Goal: Task Accomplishment & Management: Use online tool/utility

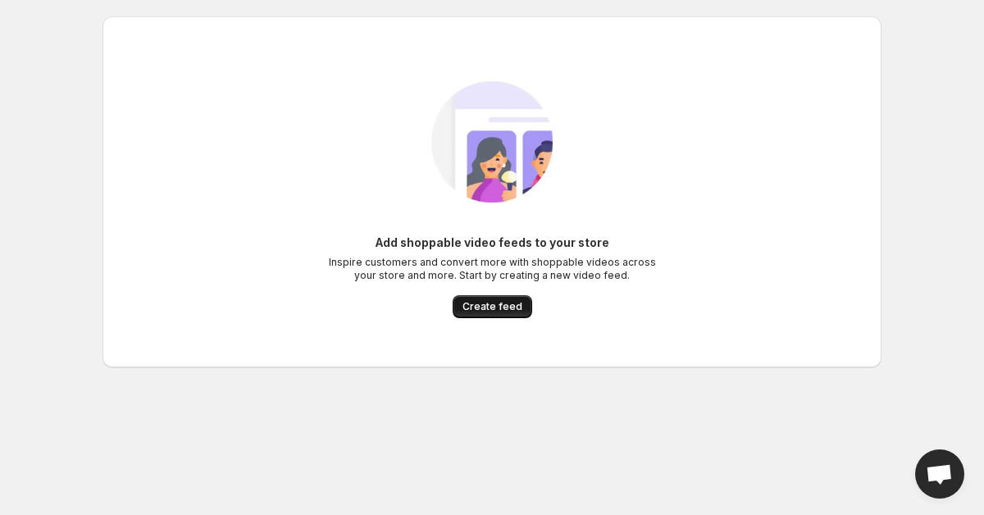
click at [502, 307] on span "Create feed" at bounding box center [492, 306] width 60 height 13
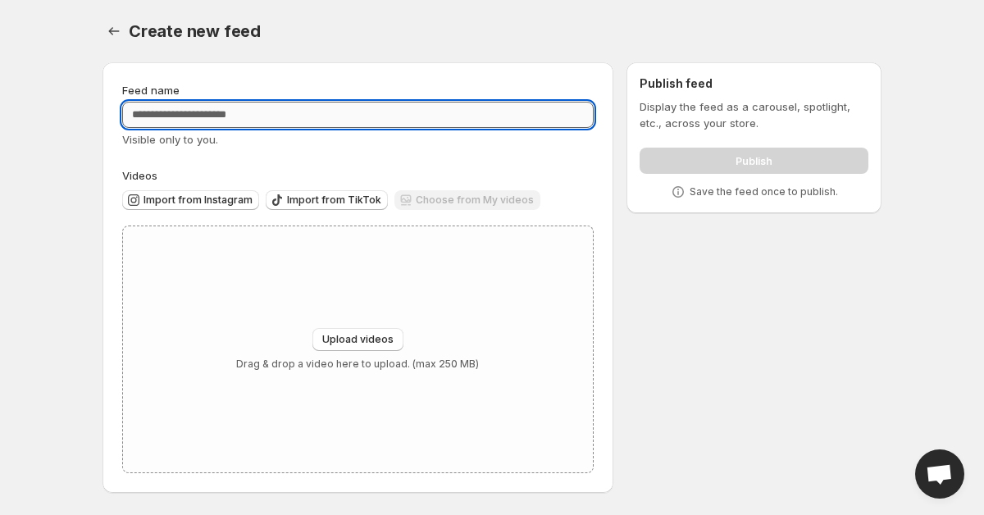
click at [244, 120] on input "Feed name" at bounding box center [357, 115] width 471 height 26
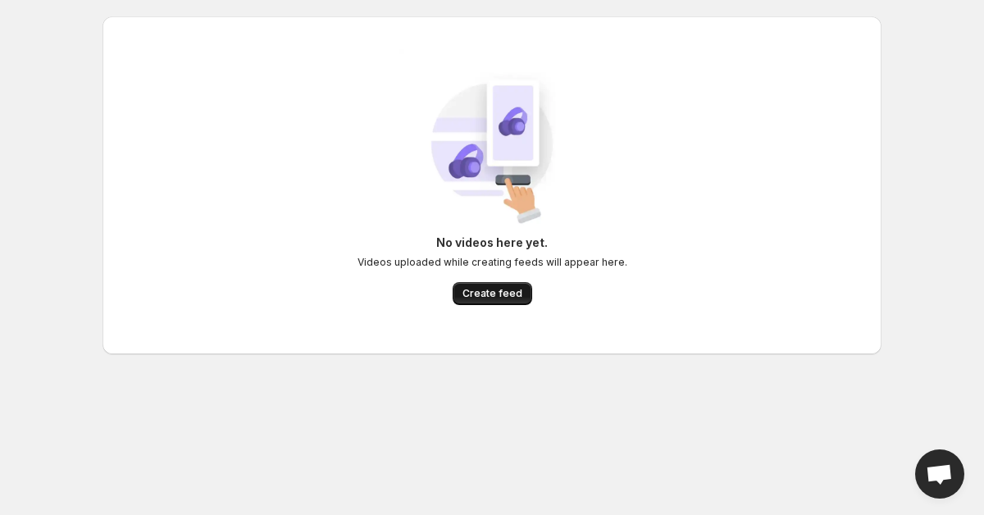
click at [492, 290] on span "Create feed" at bounding box center [492, 293] width 60 height 13
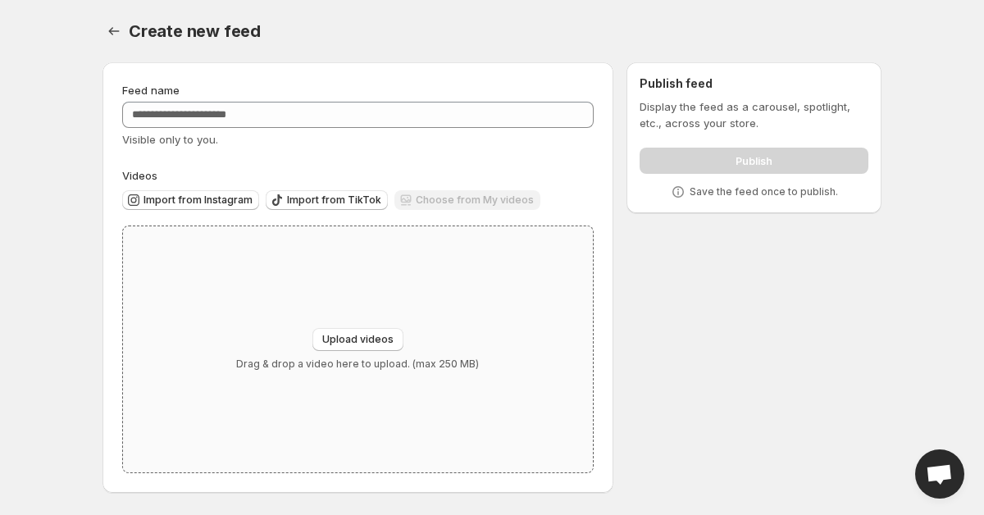
click at [343, 325] on div "Upload videos Drag & drop a video here to upload. (max 250 MB)" at bounding box center [358, 349] width 470 height 246
type input "**********"
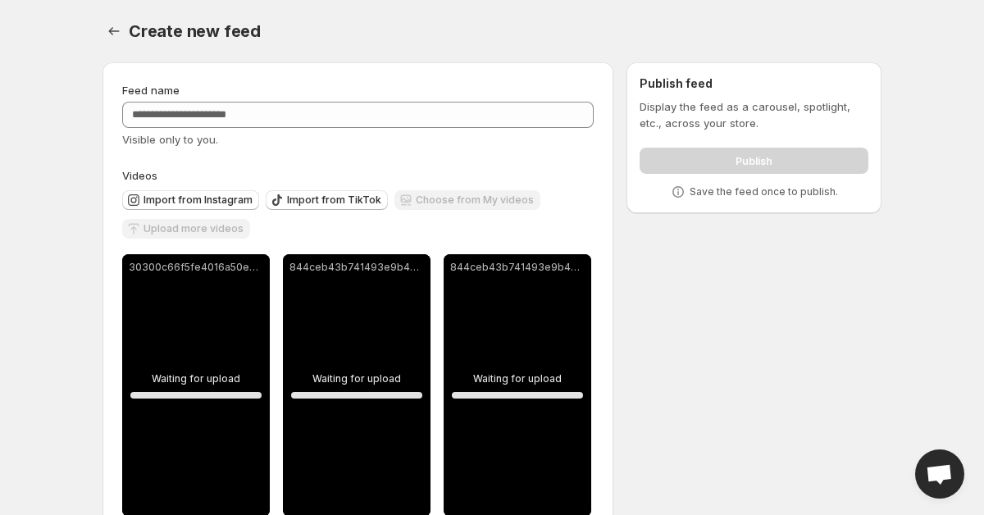
click at [198, 226] on div "Upload more videos" at bounding box center [186, 230] width 128 height 22
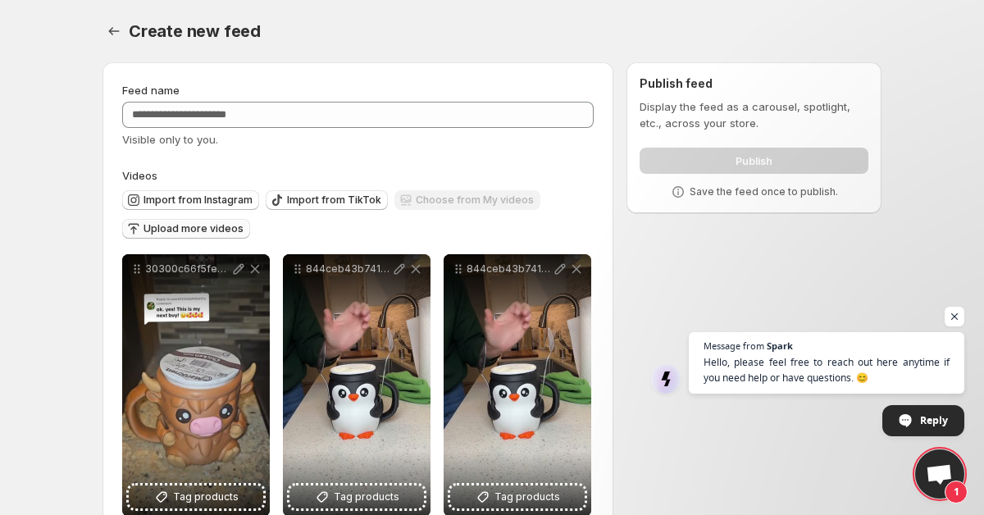
click at [199, 235] on span "Upload more videos" at bounding box center [193, 228] width 100 height 13
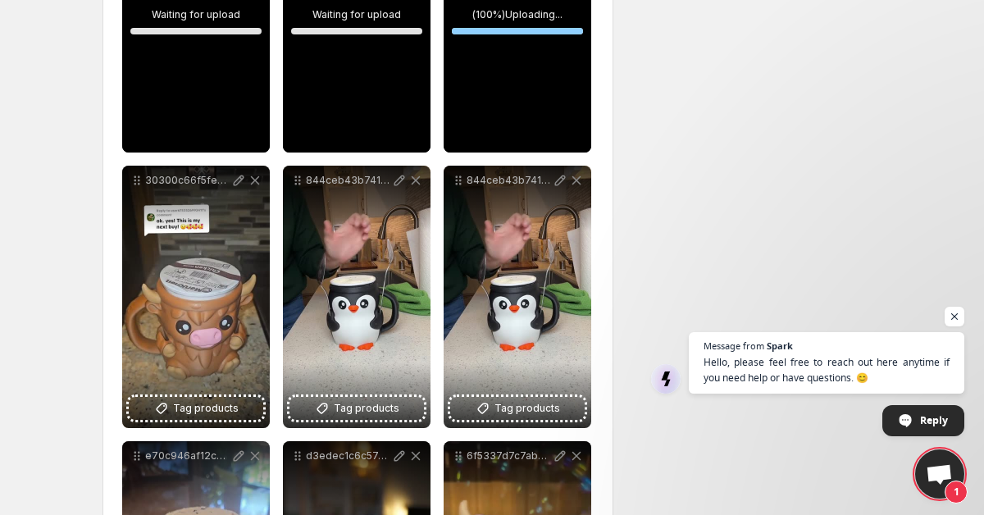
scroll to position [868, 0]
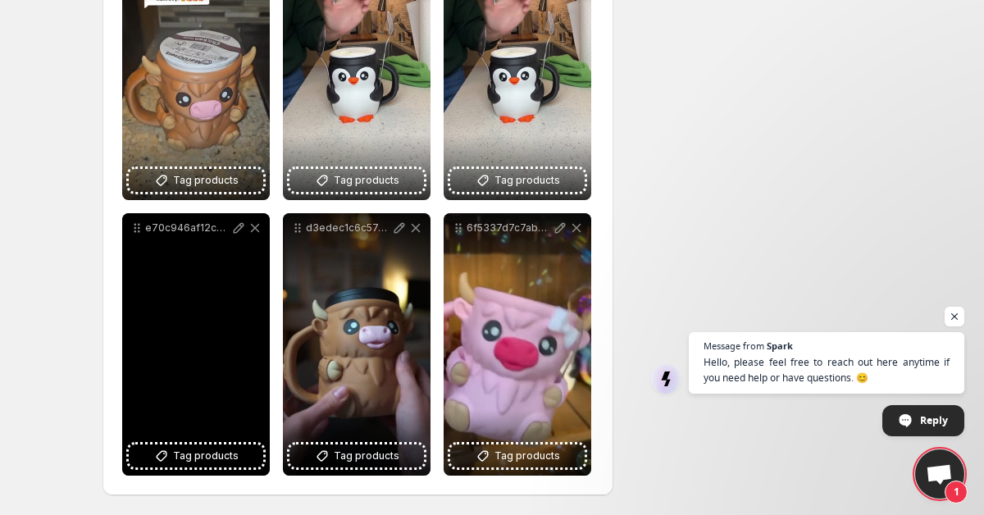
click at [221, 342] on div "e70c946af12c489796ba92fc8c959e35HD-1080p-48Mbps-51467381" at bounding box center [196, 344] width 148 height 262
click at [201, 451] on span "Tag products" at bounding box center [206, 456] width 66 height 16
drag, startPoint x: 212, startPoint y: 304, endPoint x: 211, endPoint y: 226, distance: 77.9
click at [211, 226] on div "e70c946af12c489796ba92fc8c959e35HD-1080p-48Mbps-51467381" at bounding box center [196, 344] width 148 height 262
click at [150, 248] on div "e70c946af12c489796ba92fc8c959e35HD-1080p-48Mbps-51467381" at bounding box center [196, 344] width 148 height 262
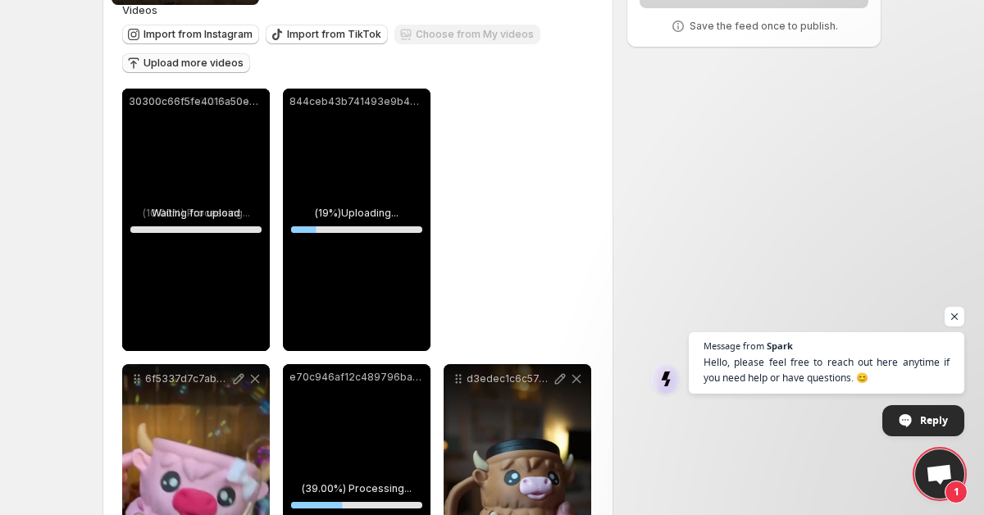
scroll to position [0, 0]
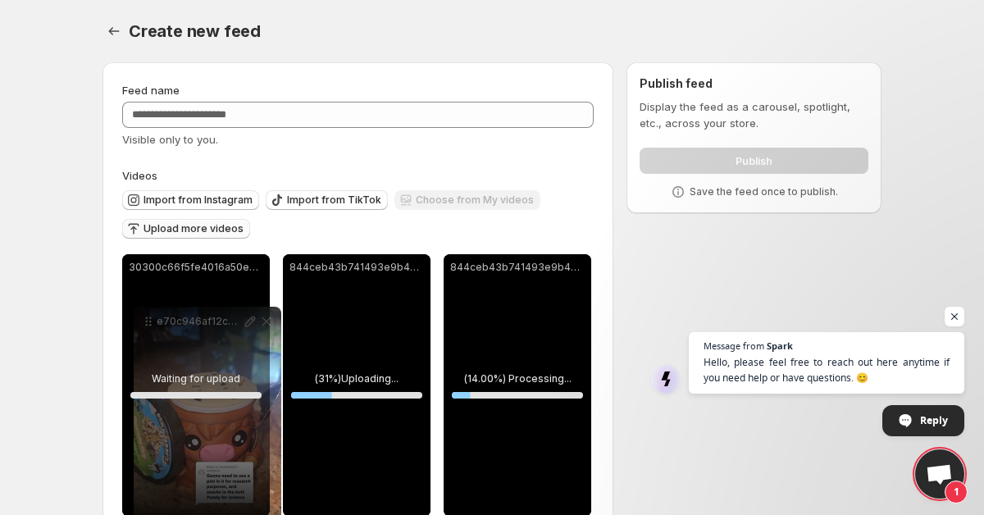
drag, startPoint x: 138, startPoint y: 319, endPoint x: 149, endPoint y: 317, distance: 11.6
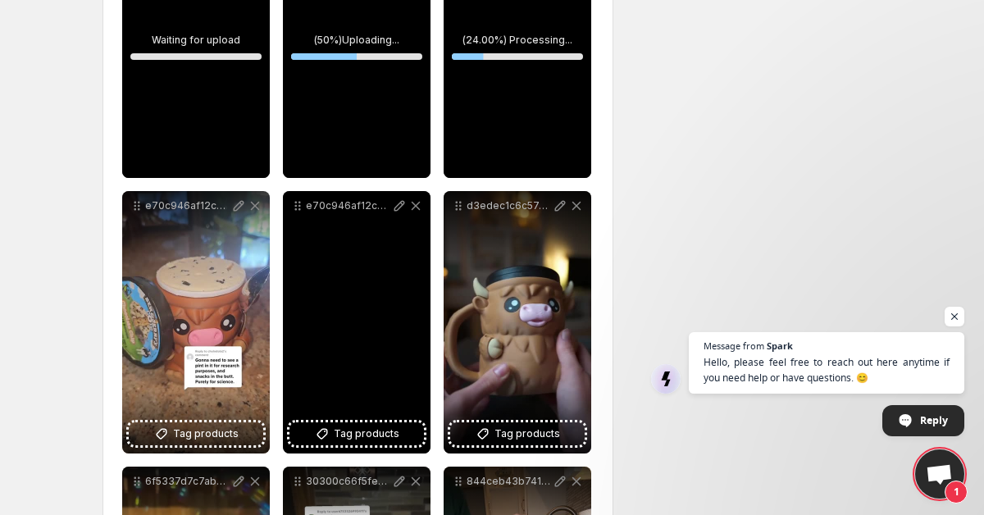
scroll to position [341, 0]
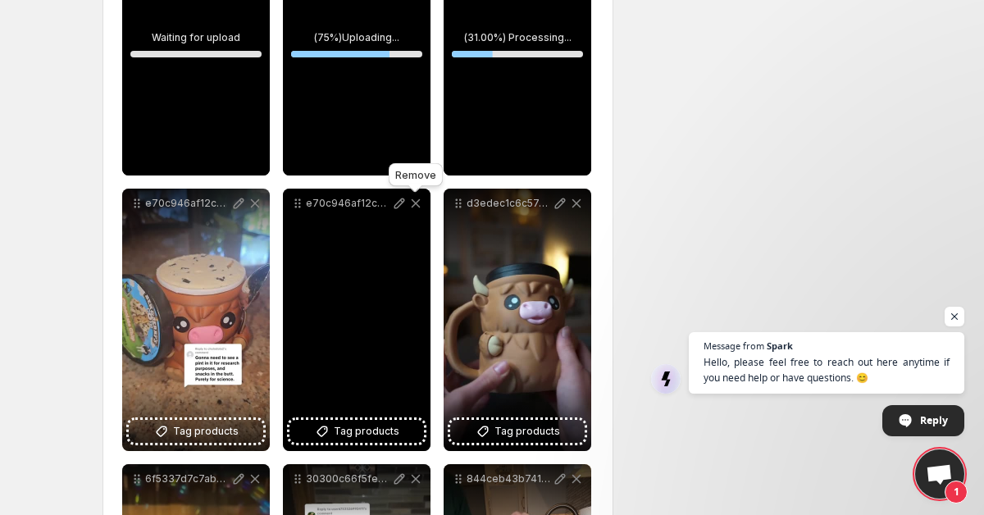
click at [412, 207] on icon at bounding box center [416, 203] width 9 height 9
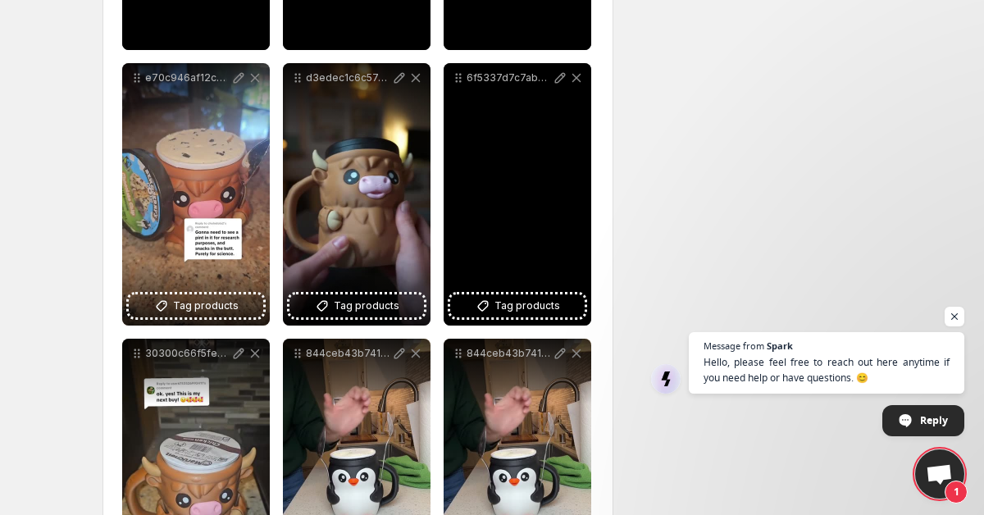
scroll to position [472, 0]
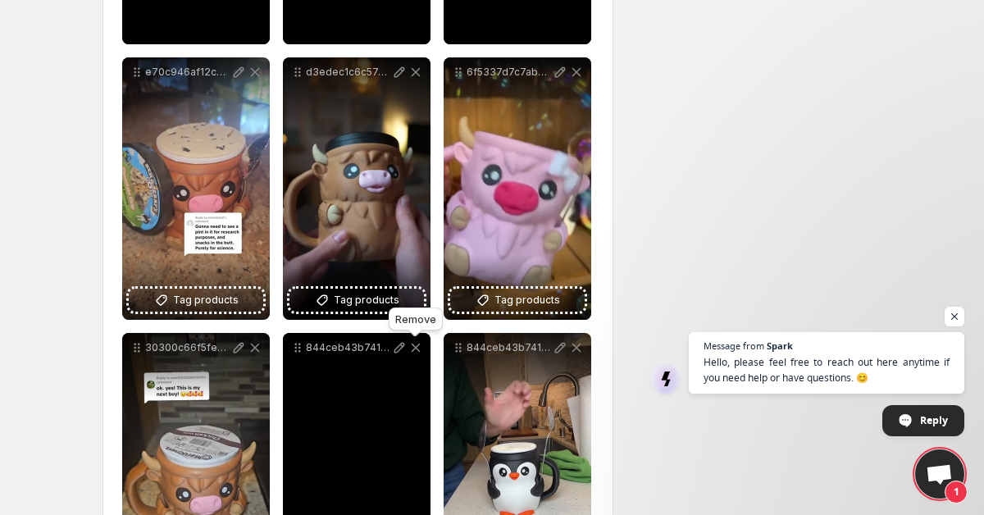
click at [416, 352] on icon at bounding box center [415, 347] width 16 height 16
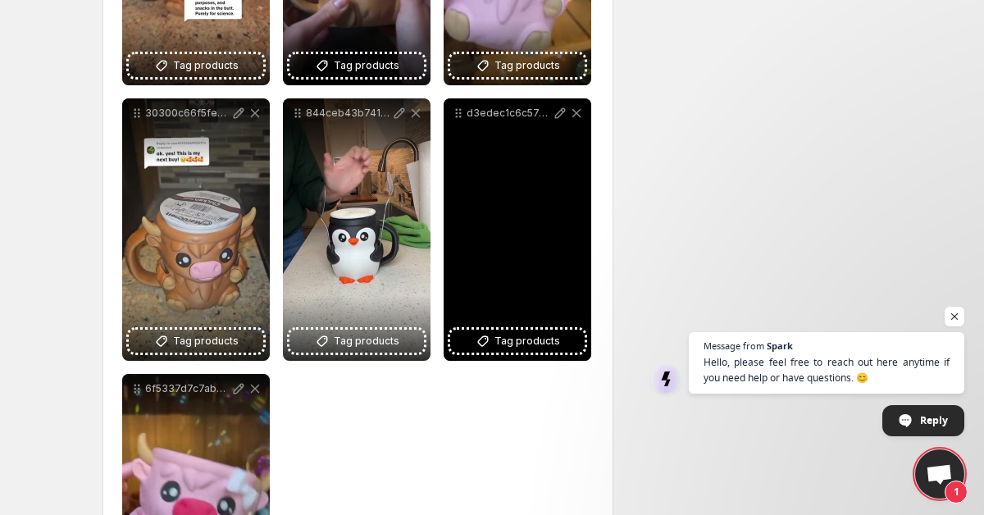
scroll to position [710, 0]
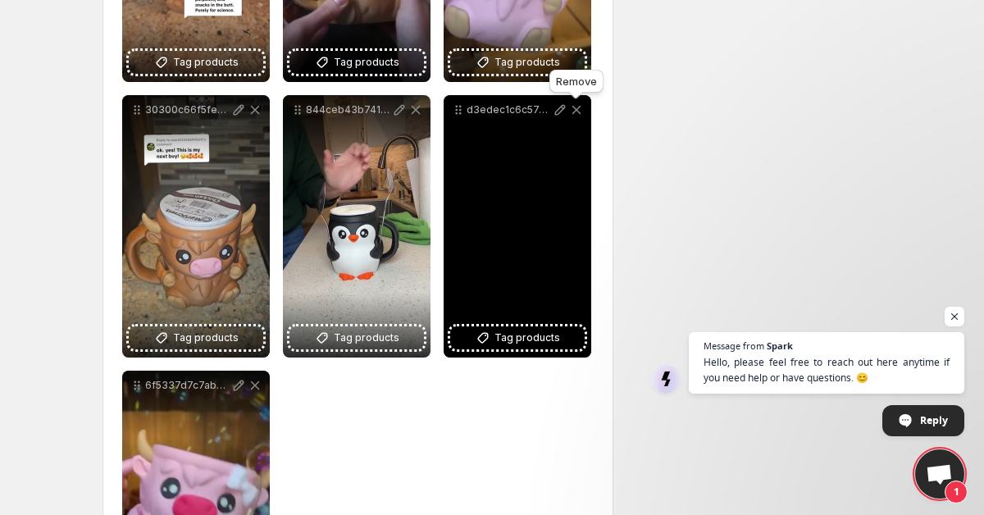
click at [575, 112] on icon at bounding box center [576, 110] width 16 height 16
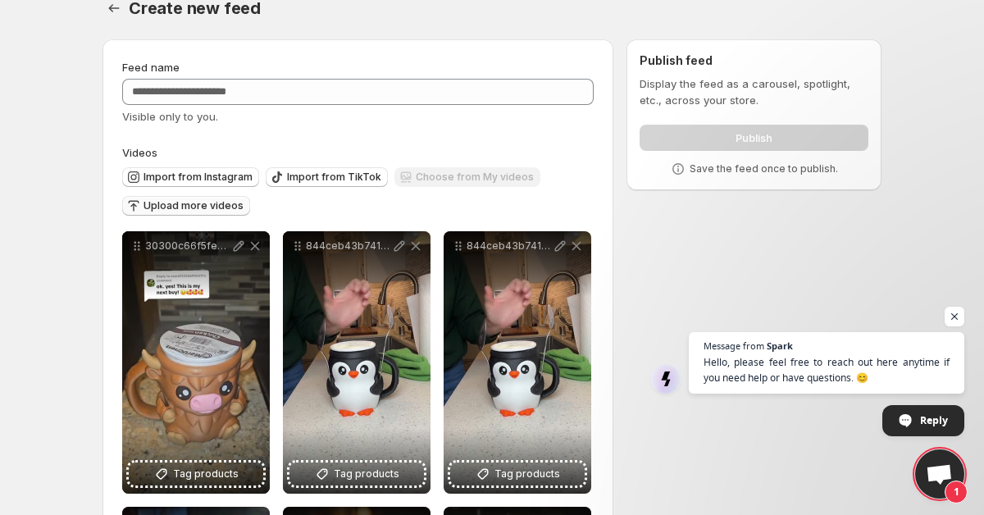
scroll to position [0, 0]
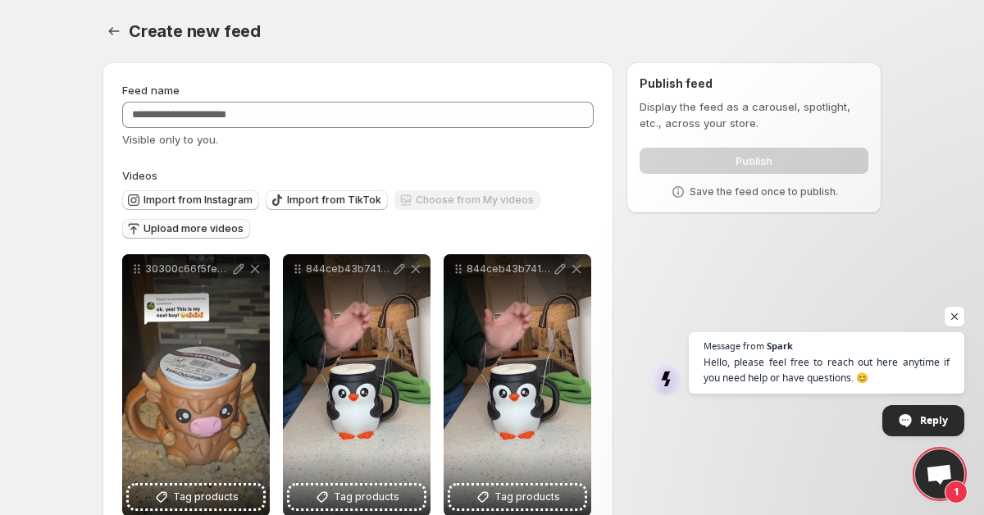
click at [221, 225] on span "Upload more videos" at bounding box center [193, 228] width 100 height 13
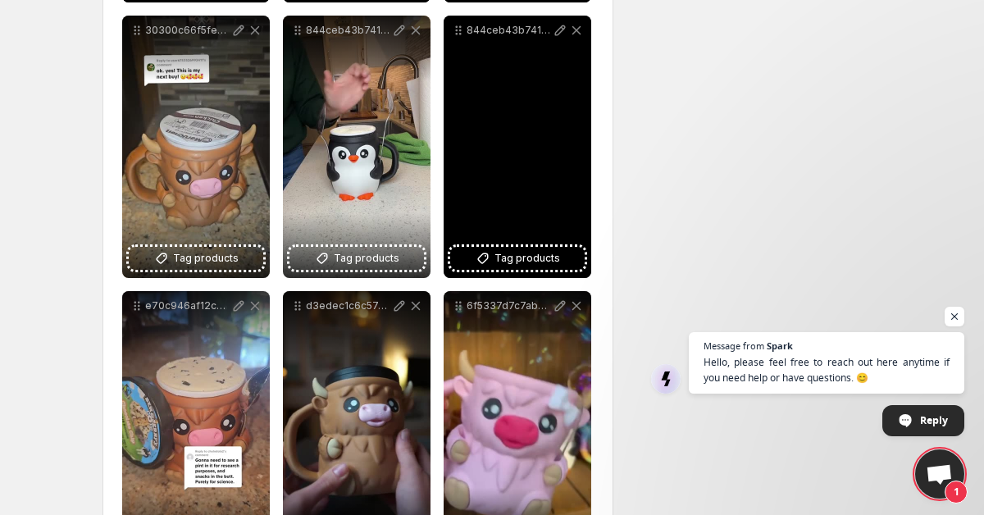
scroll to position [715, 0]
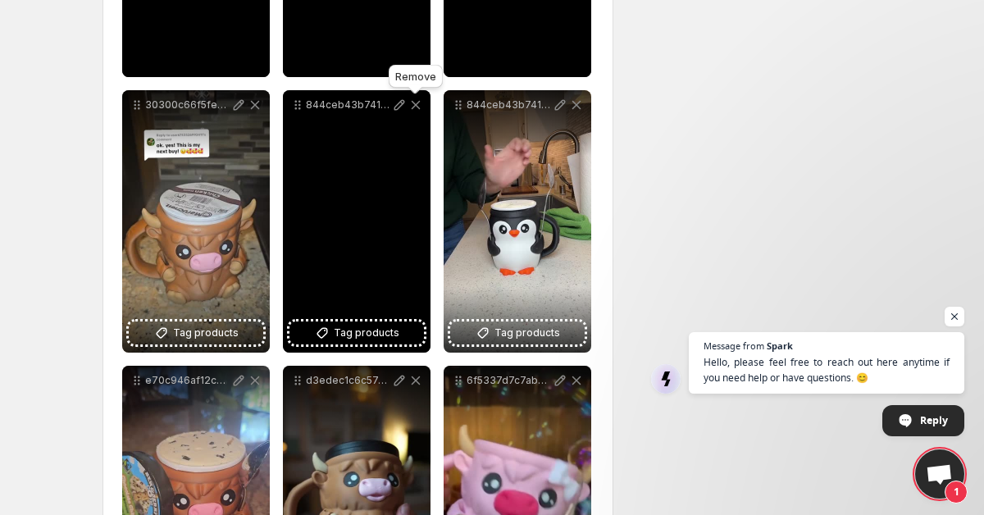
click at [413, 107] on icon at bounding box center [416, 105] width 9 height 9
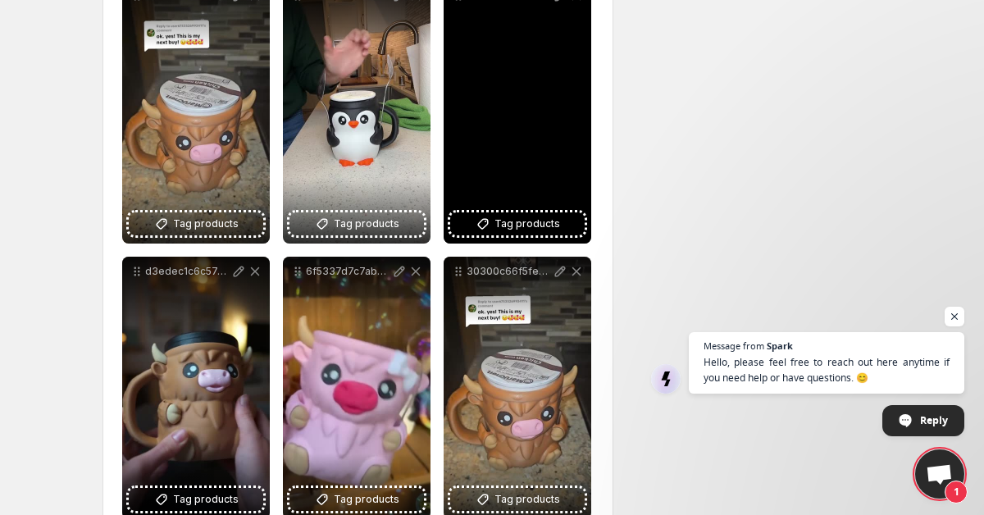
scroll to position [840, 0]
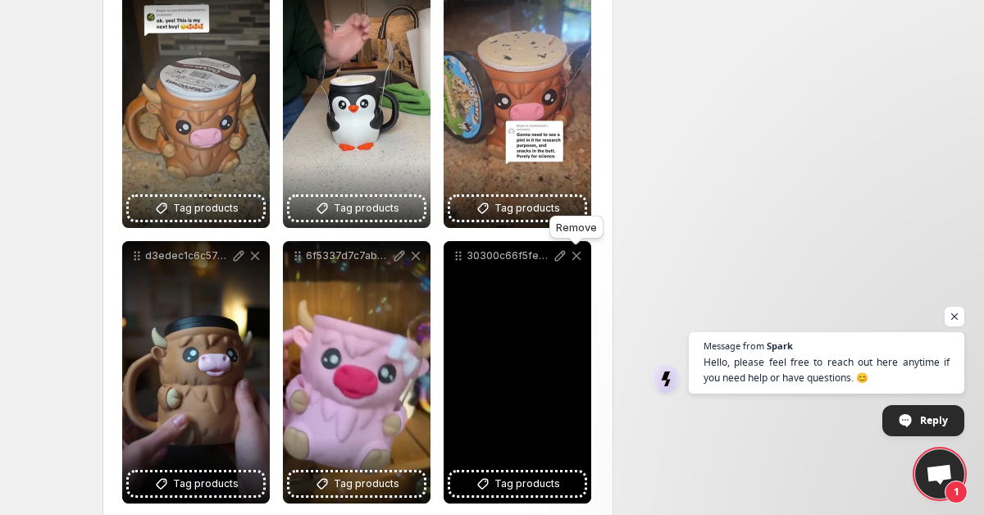
click at [576, 262] on icon at bounding box center [576, 256] width 16 height 16
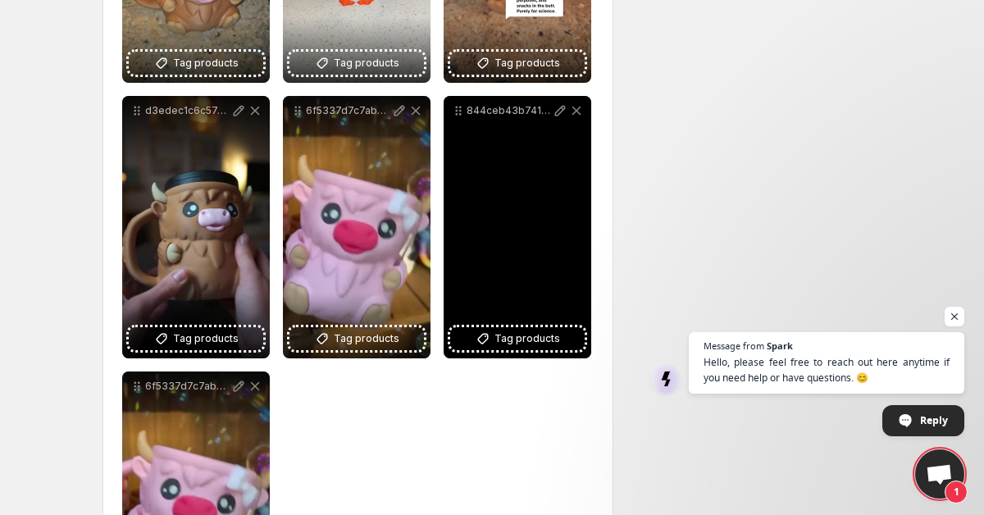
scroll to position [986, 0]
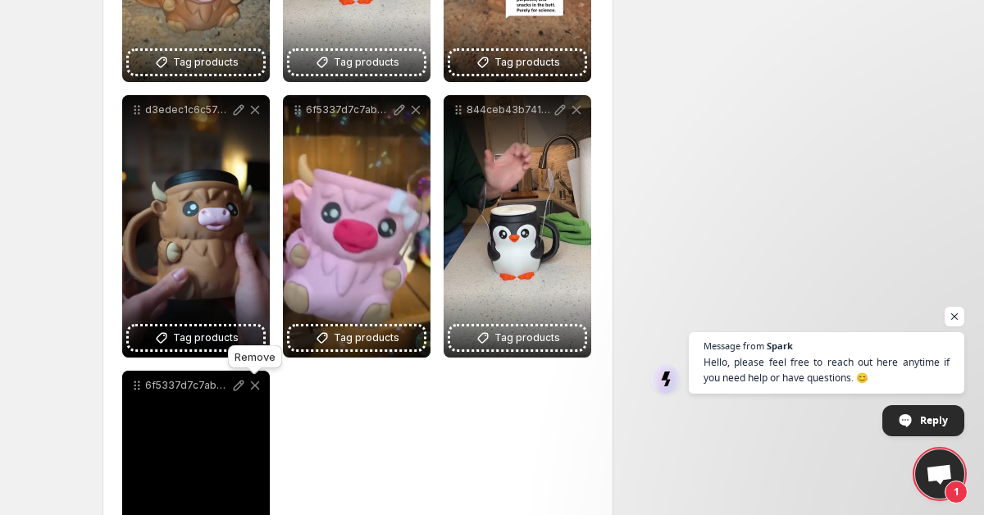
click at [256, 389] on icon at bounding box center [255, 385] width 16 height 16
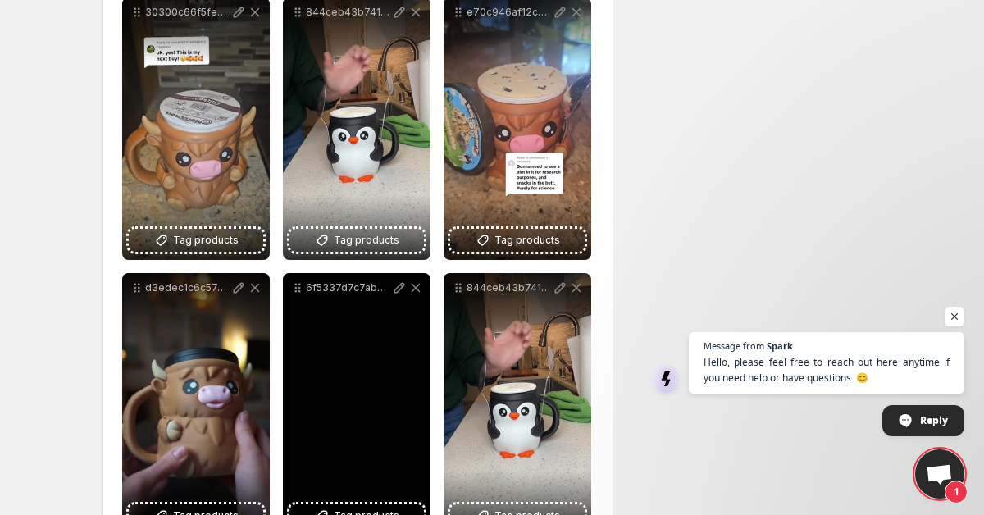
scroll to position [798, 0]
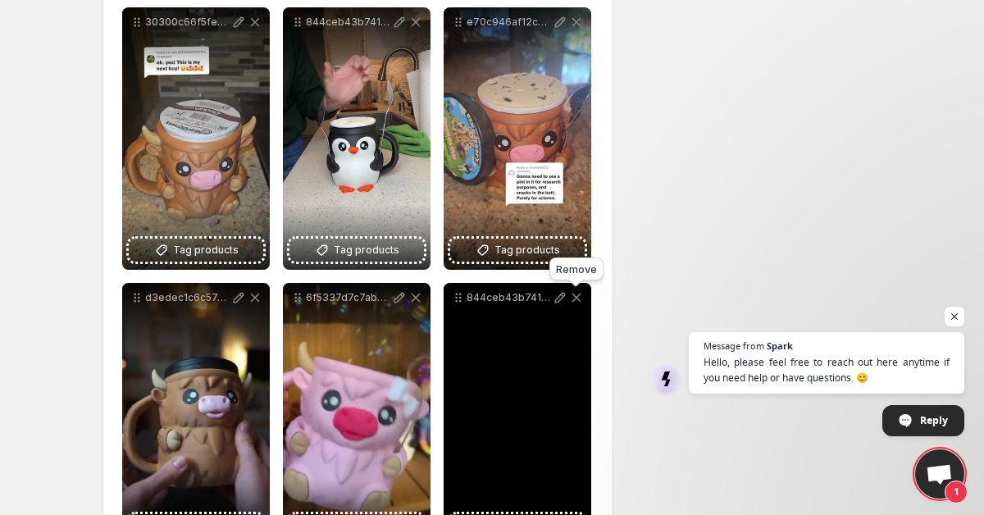
click at [582, 301] on icon at bounding box center [576, 297] width 16 height 16
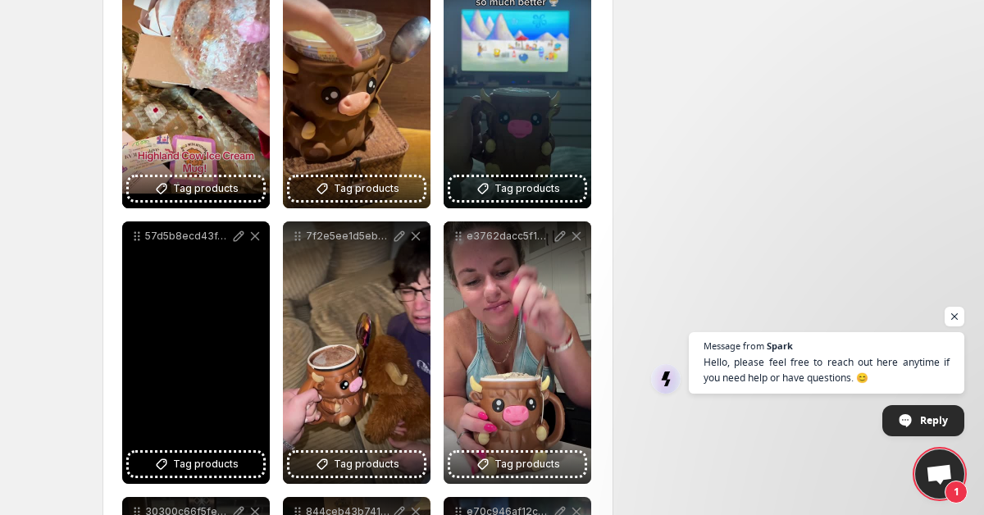
scroll to position [310, 0]
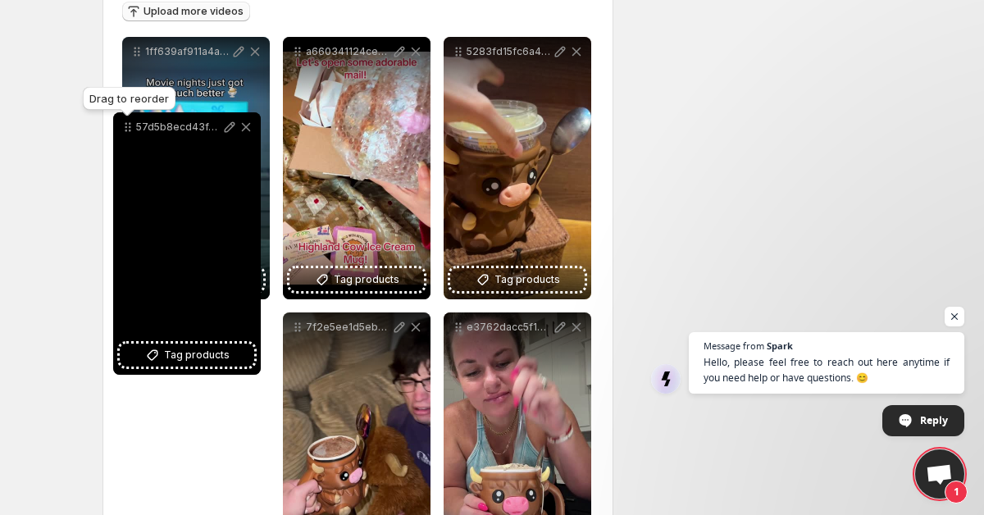
drag, startPoint x: 139, startPoint y: 238, endPoint x: 127, endPoint y: 9, distance: 229.1
click at [127, 9] on div "**********" at bounding box center [357, 495] width 471 height 1261
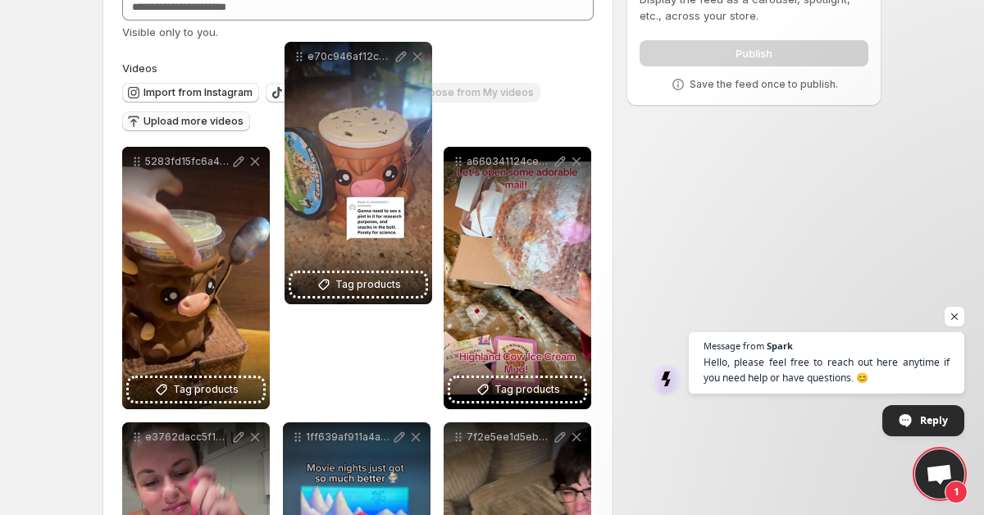
scroll to position [31, 0]
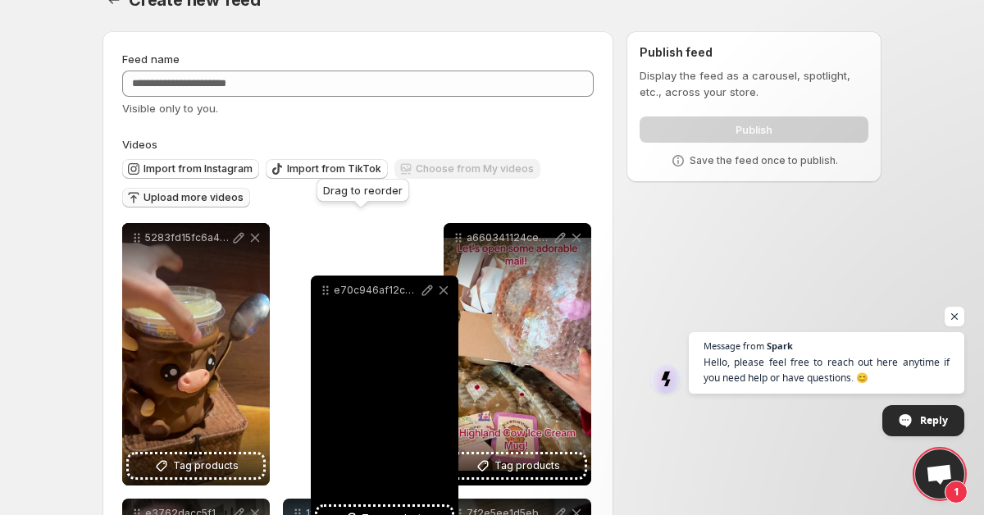
drag, startPoint x: 462, startPoint y: 229, endPoint x: 312, endPoint y: 271, distance: 155.0
click at [317, 282] on icon at bounding box center [325, 290] width 16 height 16
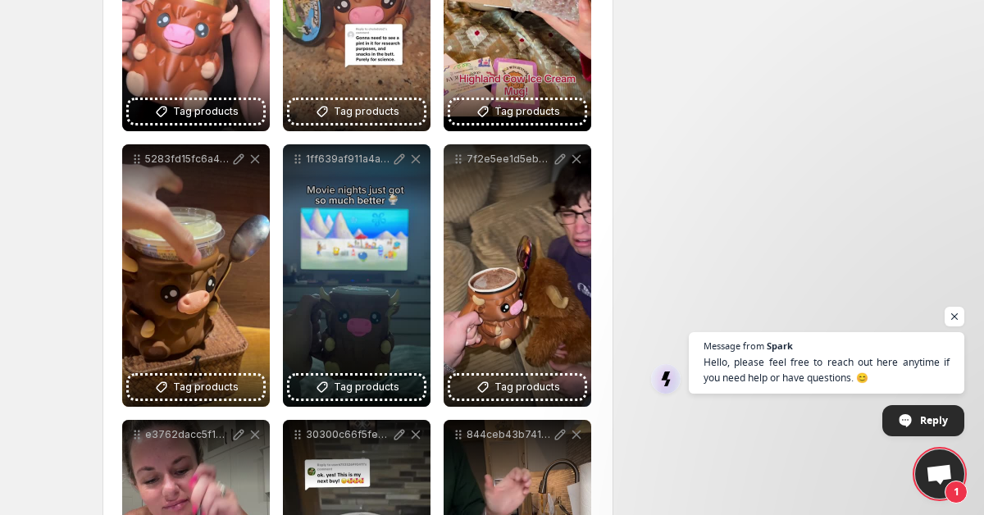
scroll to position [461, 0]
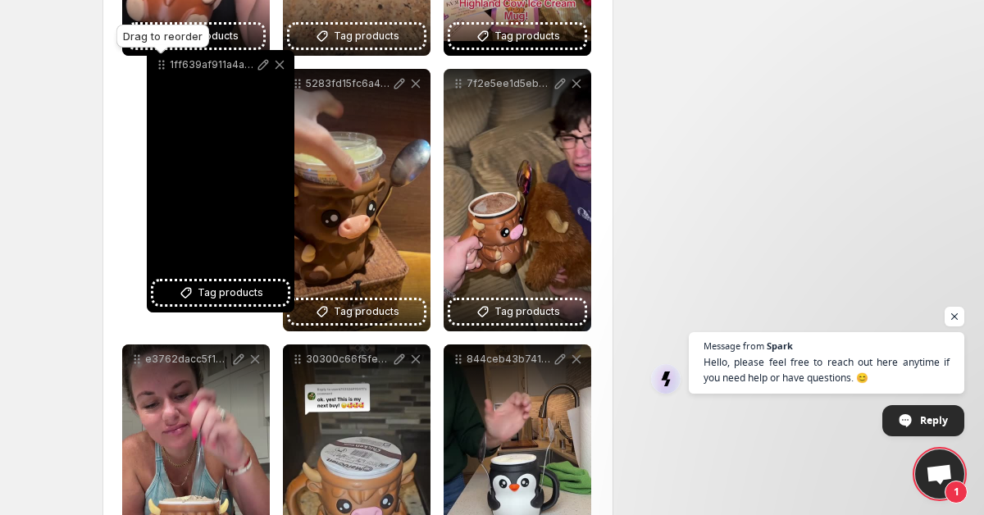
drag, startPoint x: 296, startPoint y: 84, endPoint x: 160, endPoint y: 81, distance: 136.1
click at [160, 73] on icon at bounding box center [161, 65] width 16 height 16
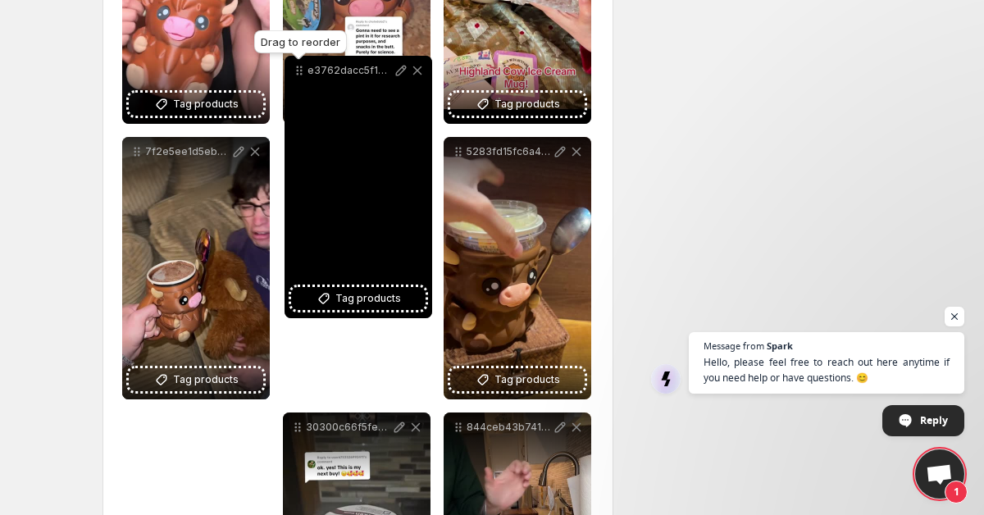
scroll to position [379, 0]
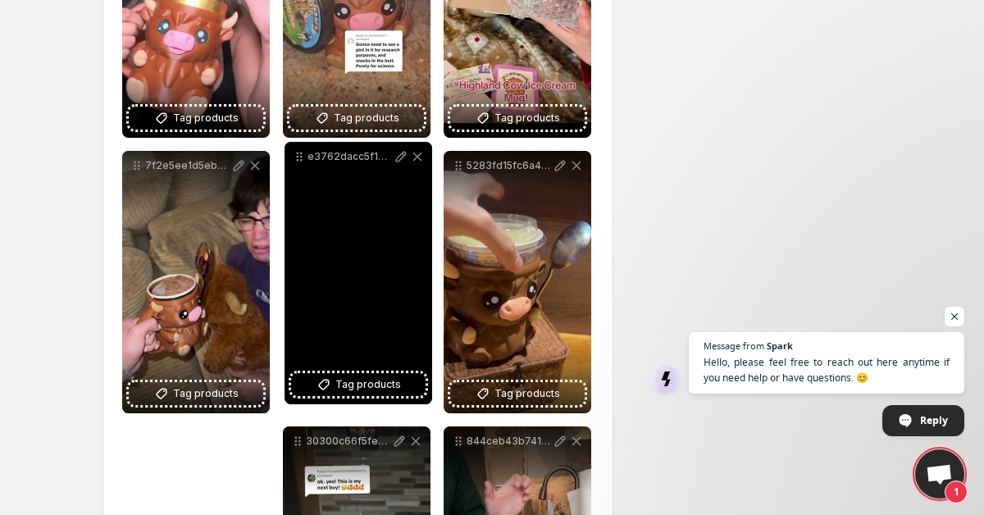
drag, startPoint x: 137, startPoint y: 157, endPoint x: 303, endPoint y: 213, distance: 174.8
click at [303, 165] on icon at bounding box center [299, 156] width 16 height 16
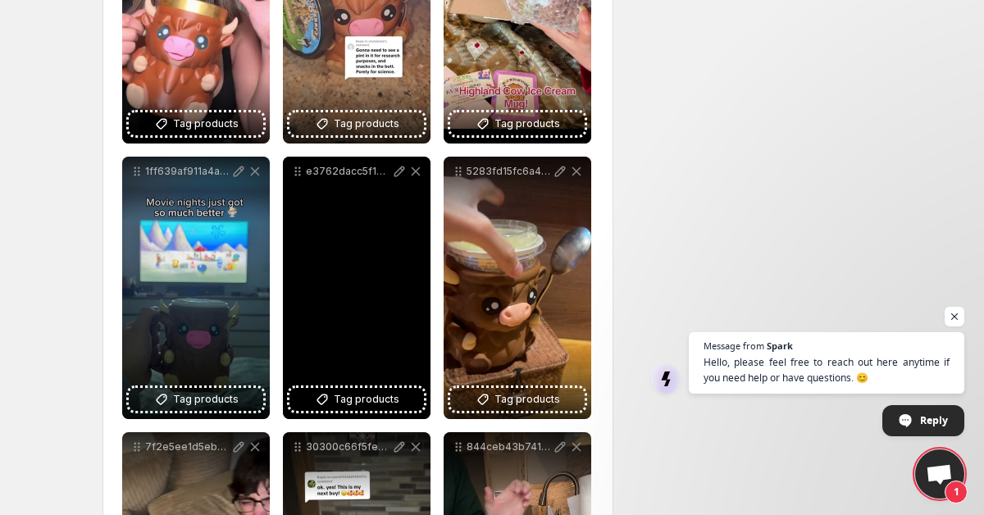
scroll to position [362, 0]
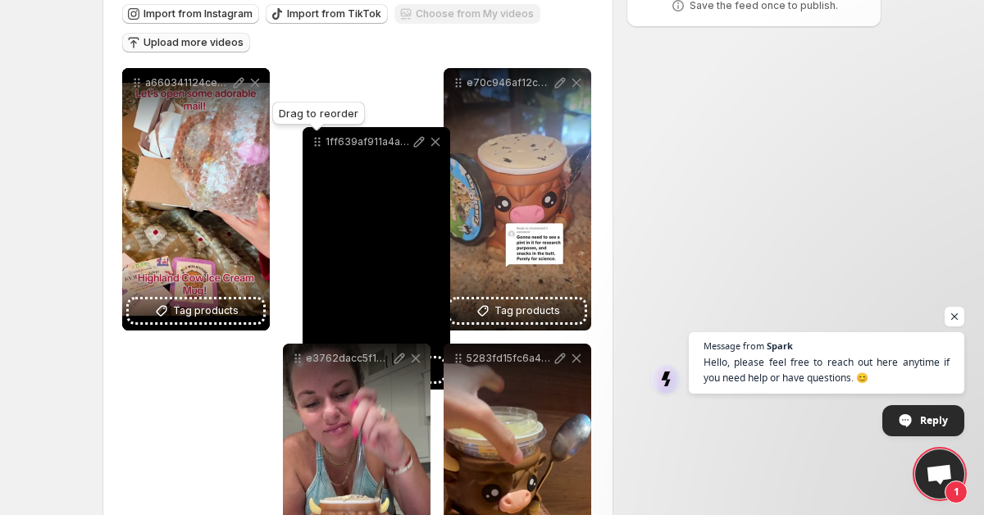
drag, startPoint x: 133, startPoint y: 185, endPoint x: 312, endPoint y: 48, distance: 226.3
click at [312, 134] on icon at bounding box center [317, 142] width 16 height 16
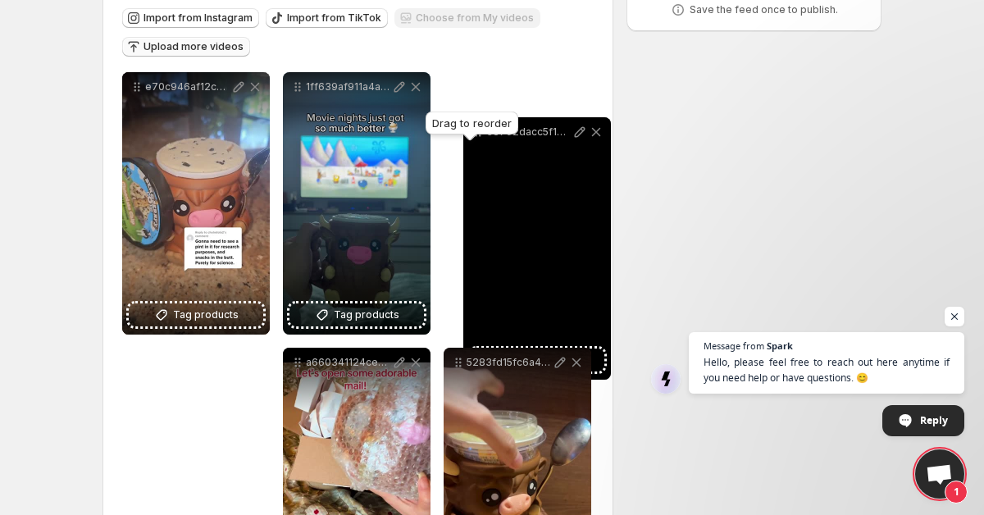
drag, startPoint x: 301, startPoint y: 362, endPoint x: 481, endPoint y: 130, distance: 293.3
click at [481, 130] on body "**********" at bounding box center [492, 75] width 984 height 515
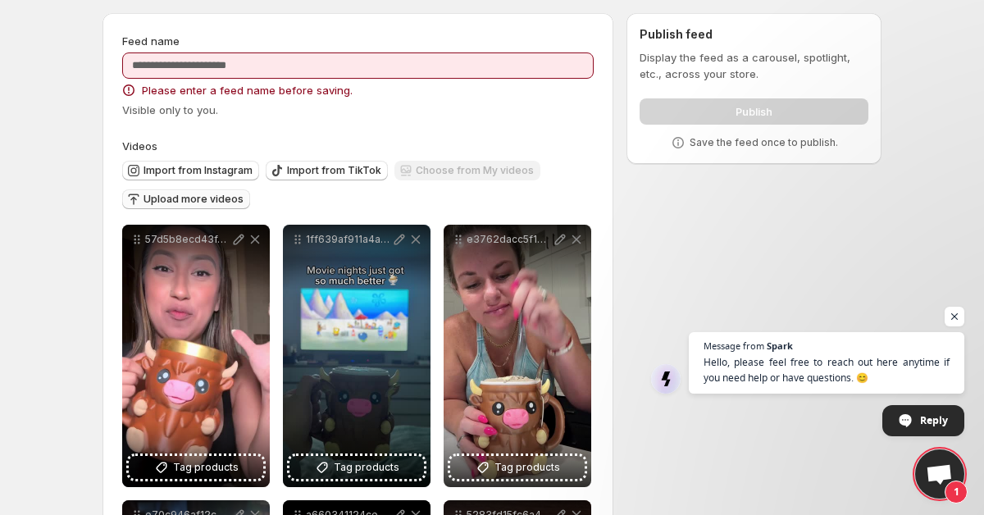
scroll to position [0, 0]
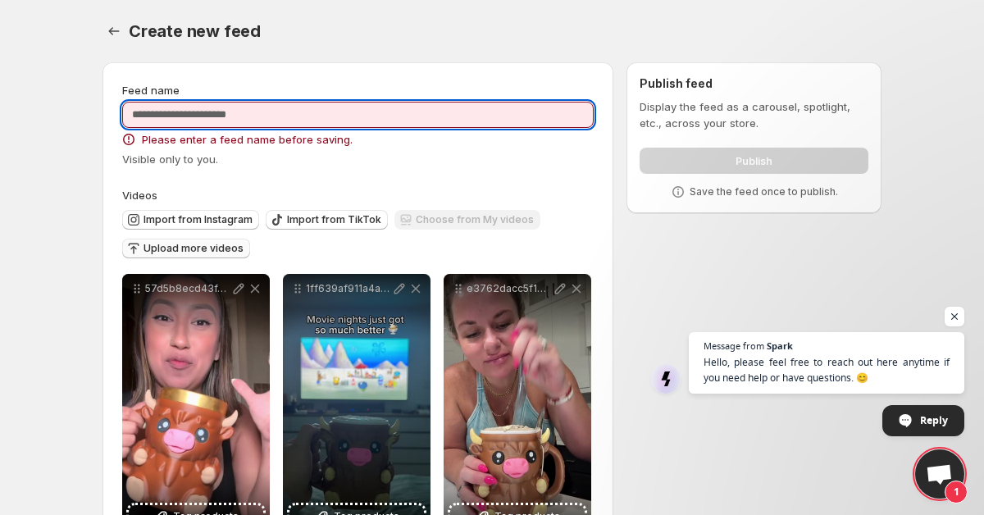
click at [371, 114] on input "Feed name" at bounding box center [357, 115] width 471 height 26
type input "*"
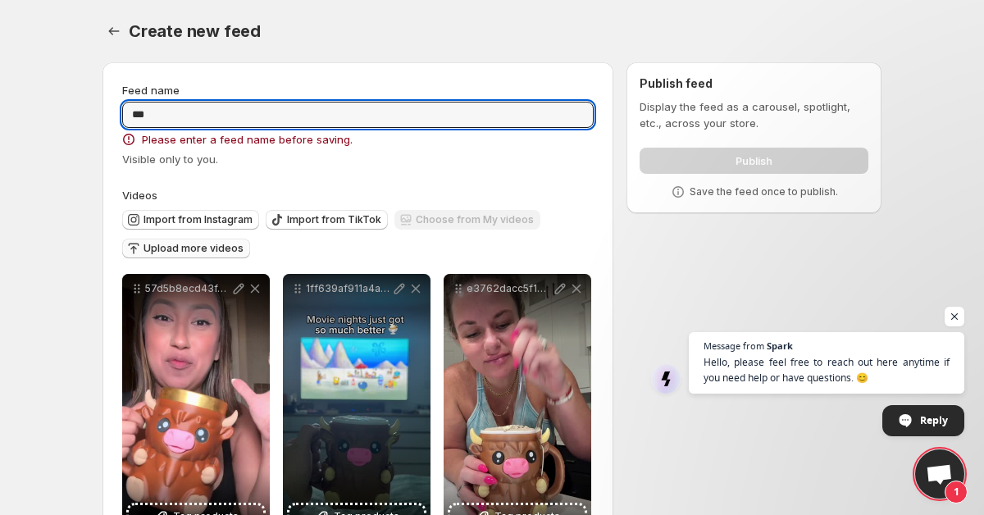
type input "***"
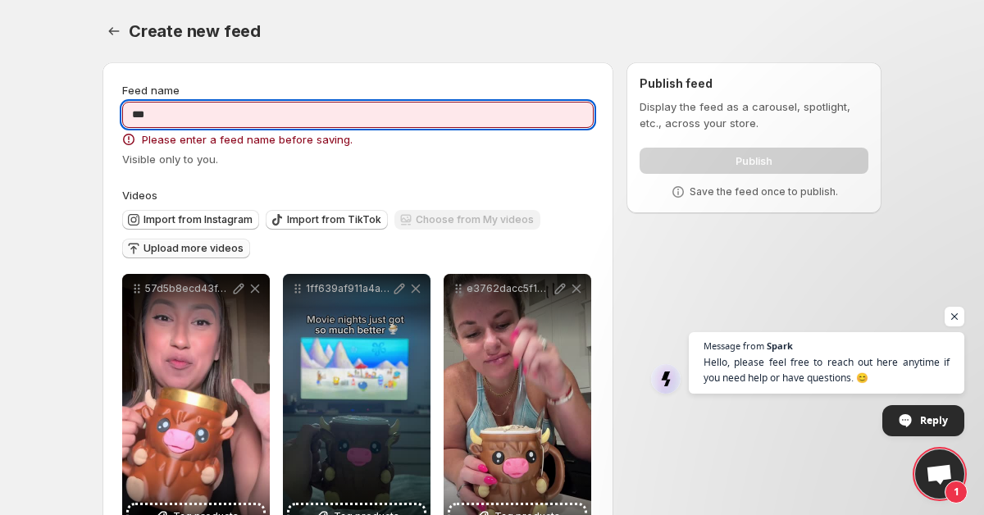
click at [521, 34] on div "Create new feed" at bounding box center [505, 31] width 753 height 23
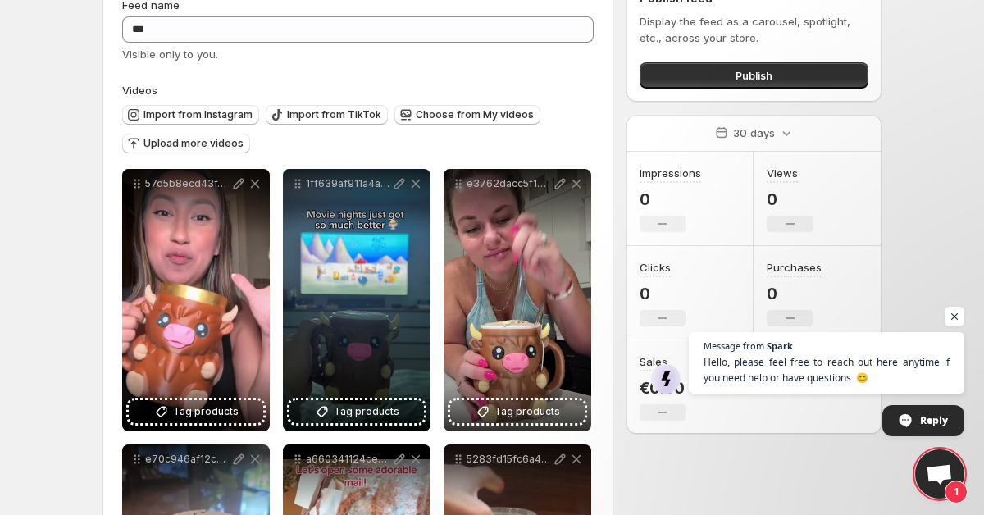
scroll to position [105, 0]
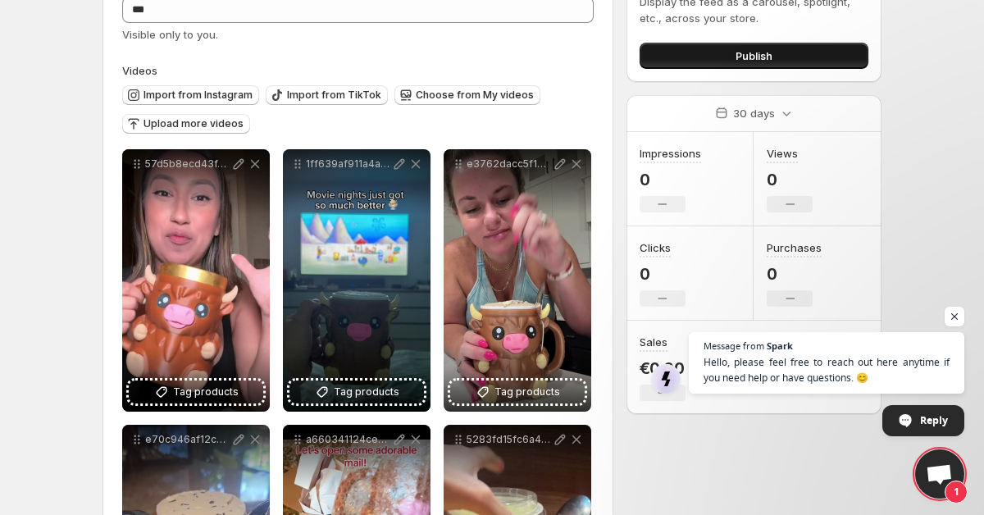
click at [817, 61] on button "Publish" at bounding box center [754, 56] width 229 height 26
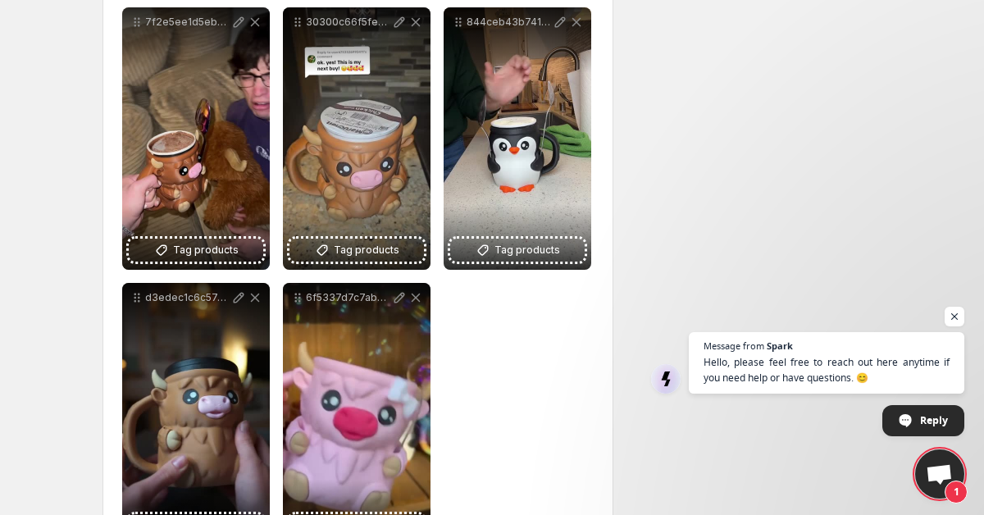
scroll to position [868, 0]
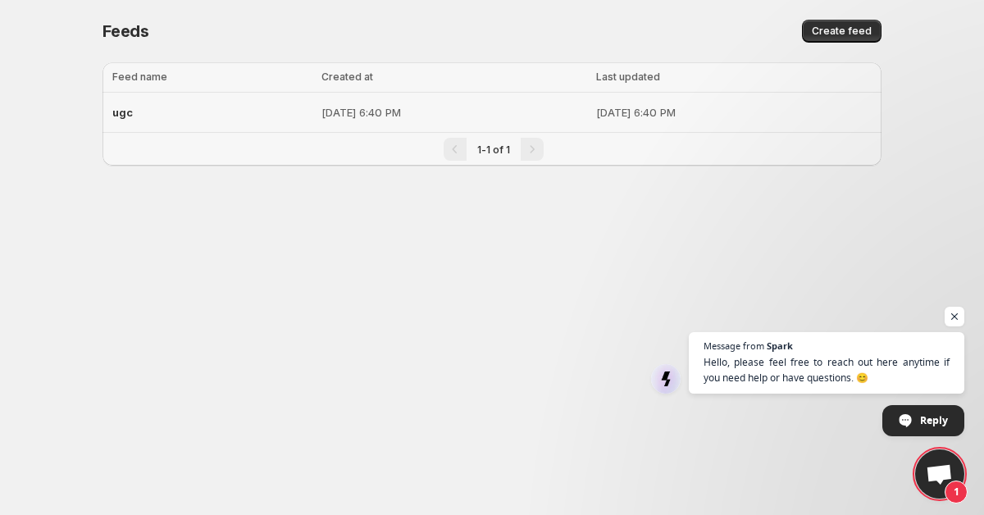
click at [325, 116] on p "[DATE] 6:40 PM" at bounding box center [453, 112] width 265 height 16
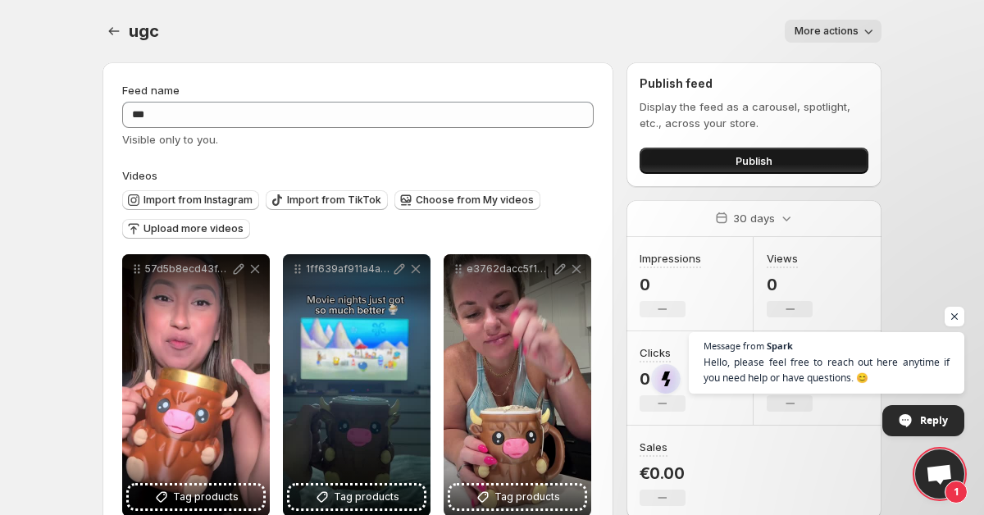
click at [682, 153] on button "Publish" at bounding box center [754, 161] width 229 height 26
